Goal: Answer question/provide support: Ask a question

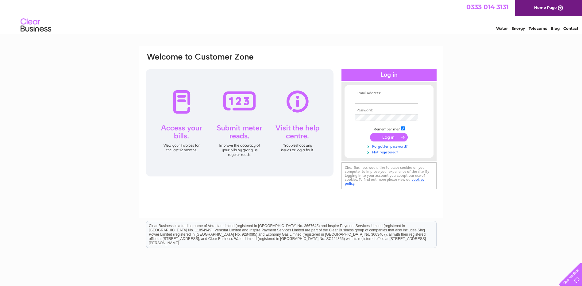
type input "richard@chfarms.co.uk"
click at [295, 130] on div at bounding box center [240, 122] width 188 height 107
click at [378, 138] on input "submit" at bounding box center [389, 137] width 38 height 9
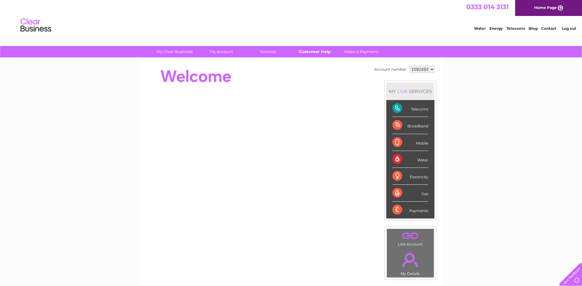
click at [320, 52] on link "Customer Help" at bounding box center [314, 51] width 51 height 11
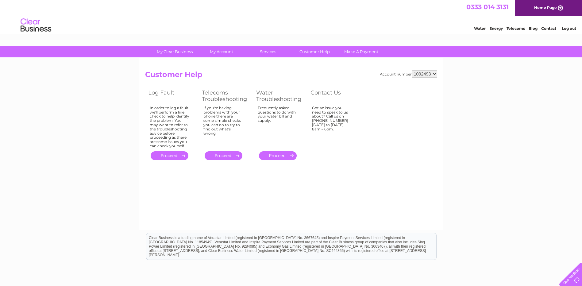
click at [166, 156] on link "." at bounding box center [170, 155] width 38 height 9
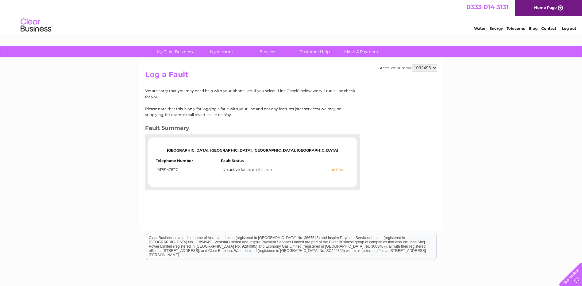
click at [335, 170] on link "Line Check" at bounding box center [337, 170] width 20 height 4
